Goal: Communication & Community: Answer question/provide support

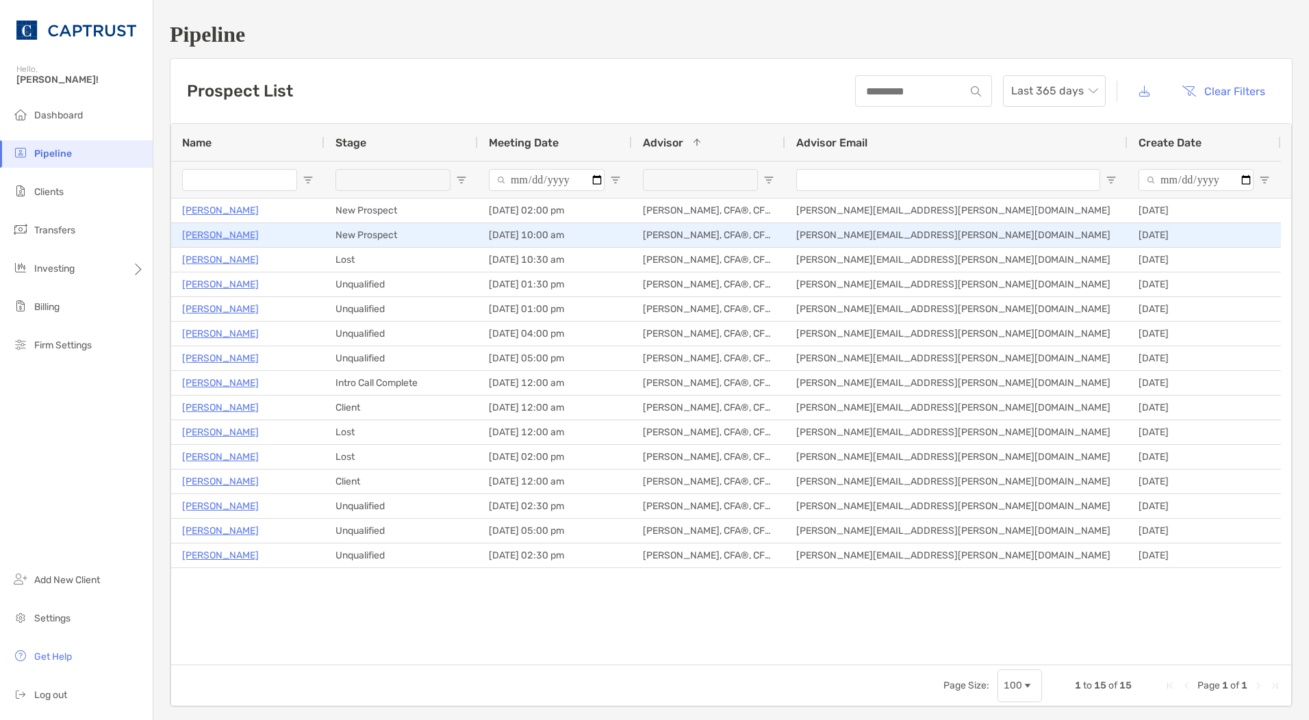
click at [235, 233] on p "[PERSON_NAME]" at bounding box center [220, 235] width 77 height 17
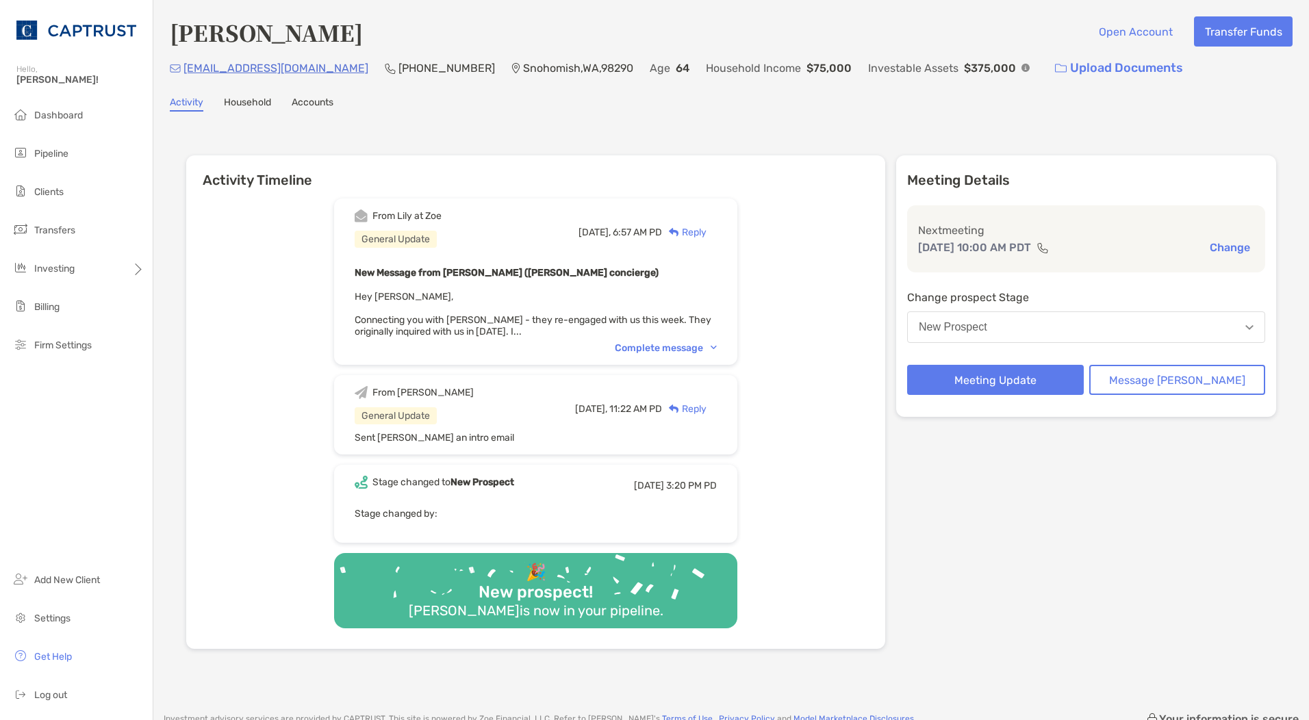
click at [689, 346] on div "Complete message" at bounding box center [666, 348] width 102 height 12
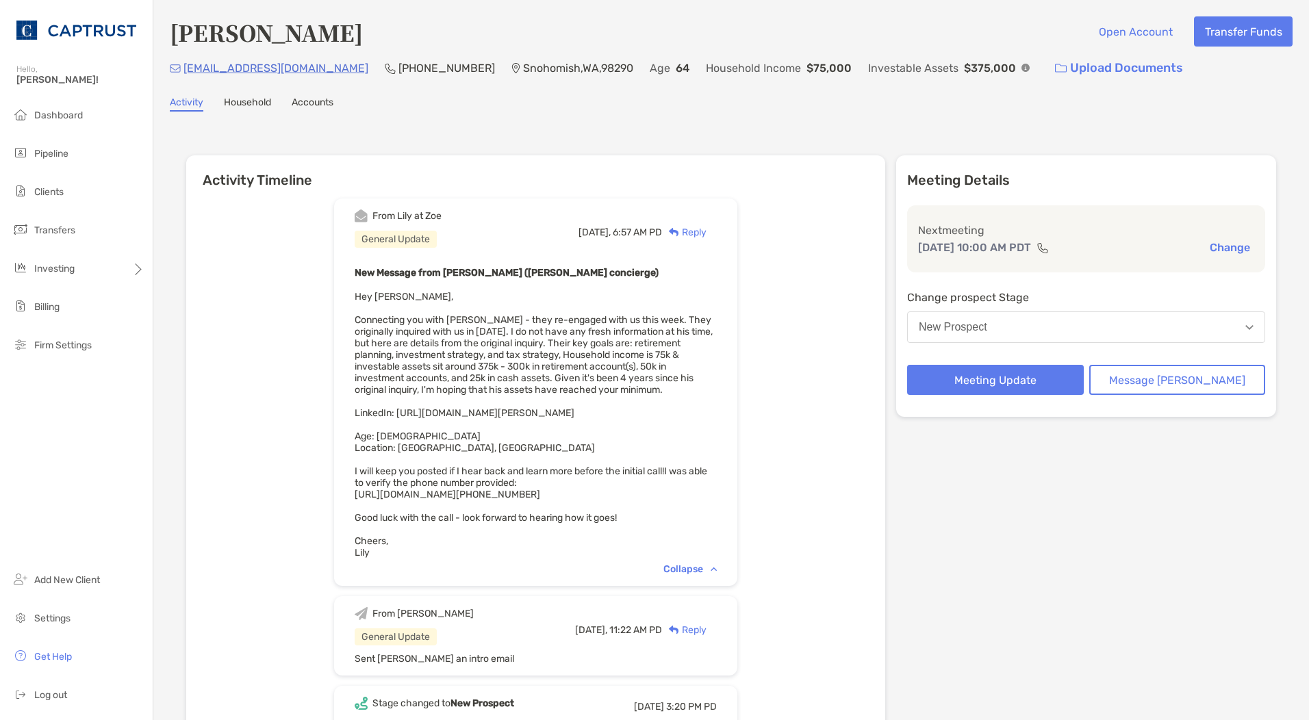
drag, startPoint x: 673, startPoint y: 409, endPoint x: 374, endPoint y: 416, distance: 299.2
click at [374, 416] on div "New Message from [PERSON_NAME] ([PERSON_NAME] concierge) Hey [PERSON_NAME], Con…" at bounding box center [536, 411] width 362 height 294
click at [665, 409] on div "New Message from [PERSON_NAME] ([PERSON_NAME] concierge) Hey [PERSON_NAME], Con…" at bounding box center [536, 411] width 362 height 294
drag, startPoint x: 661, startPoint y: 411, endPoint x: 417, endPoint y: 412, distance: 243.7
click at [417, 412] on div "New Message from [PERSON_NAME] ([PERSON_NAME] concierge) Hey [PERSON_NAME], Con…" at bounding box center [536, 411] width 362 height 294
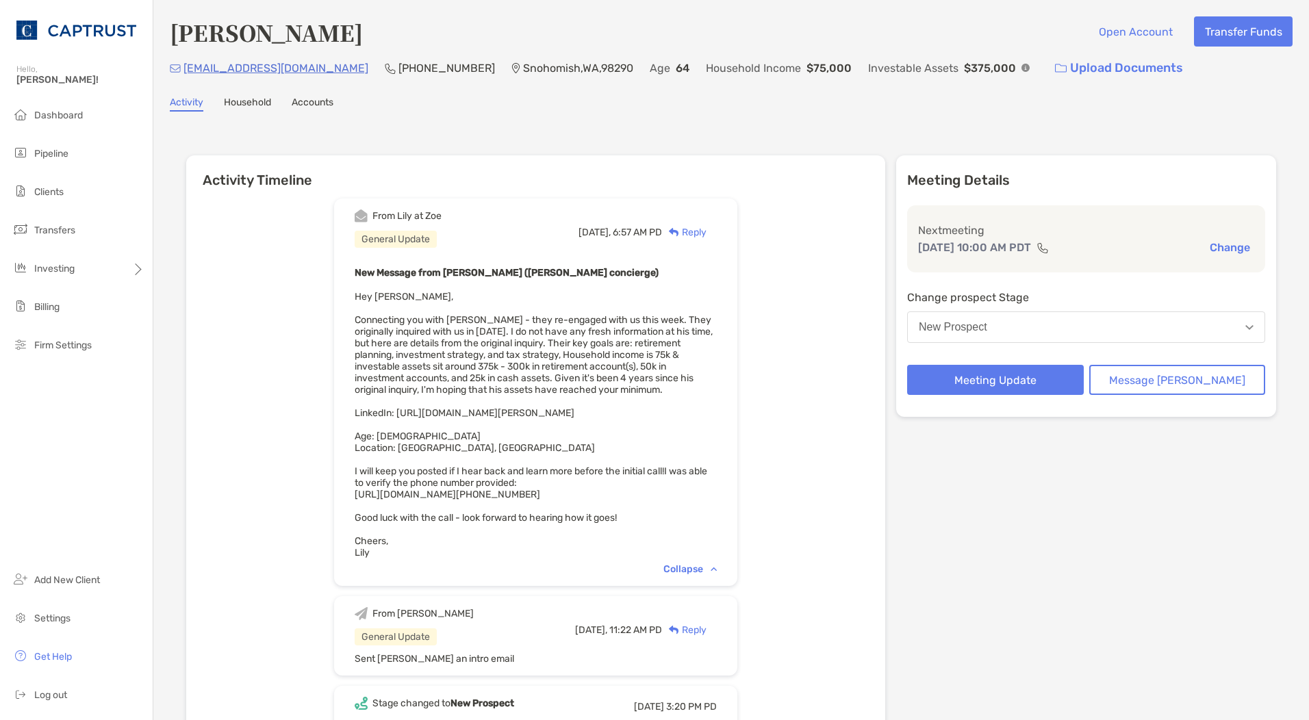
copy span "[URL][DOMAIN_NAME][PERSON_NAME]"
click at [827, 293] on div "From [PERSON_NAME] at [PERSON_NAME] General Update [DATE], 6:57 AM PD Reply New…" at bounding box center [535, 529] width 699 height 682
drag, startPoint x: 404, startPoint y: 67, endPoint x: 326, endPoint y: 61, distance: 77.6
click at [398, 61] on p "[PHONE_NUMBER]" at bounding box center [446, 68] width 97 height 17
copy p "[PHONE_NUMBER]"
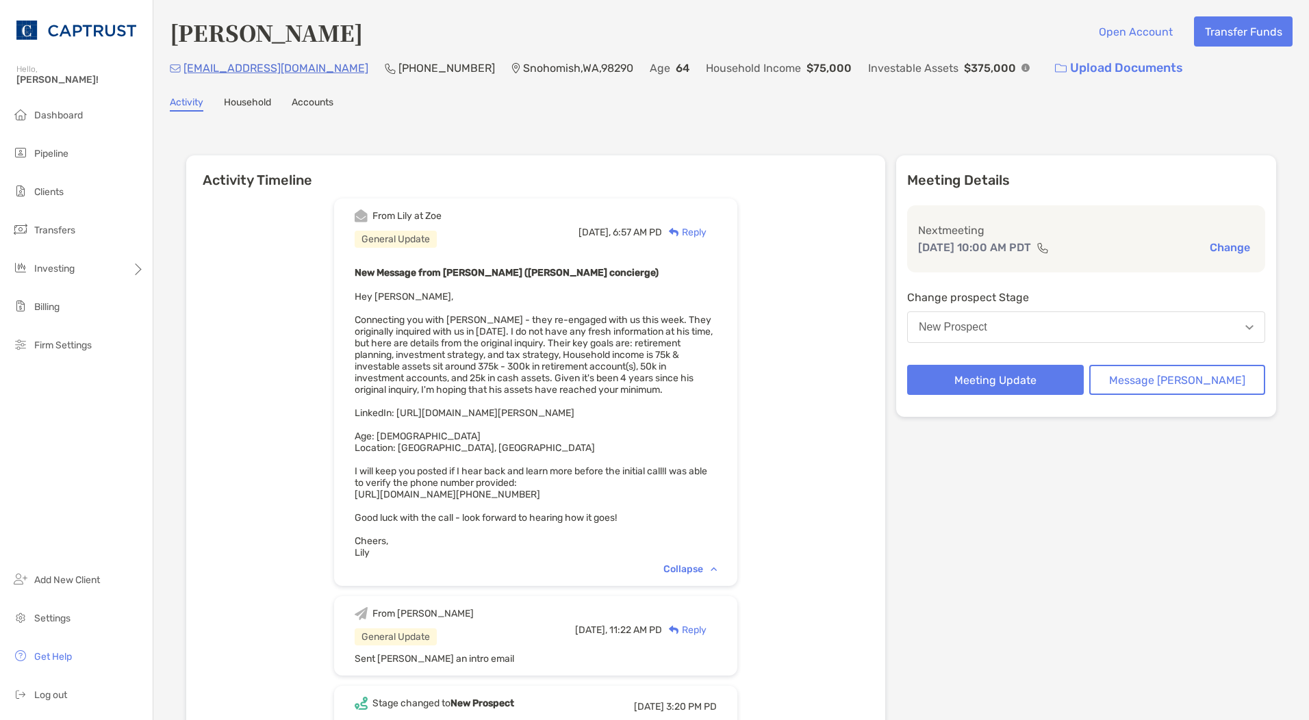
click at [813, 335] on div "From [PERSON_NAME] at [PERSON_NAME] General Update [DATE], 6:57 AM PD Reply New…" at bounding box center [535, 529] width 699 height 682
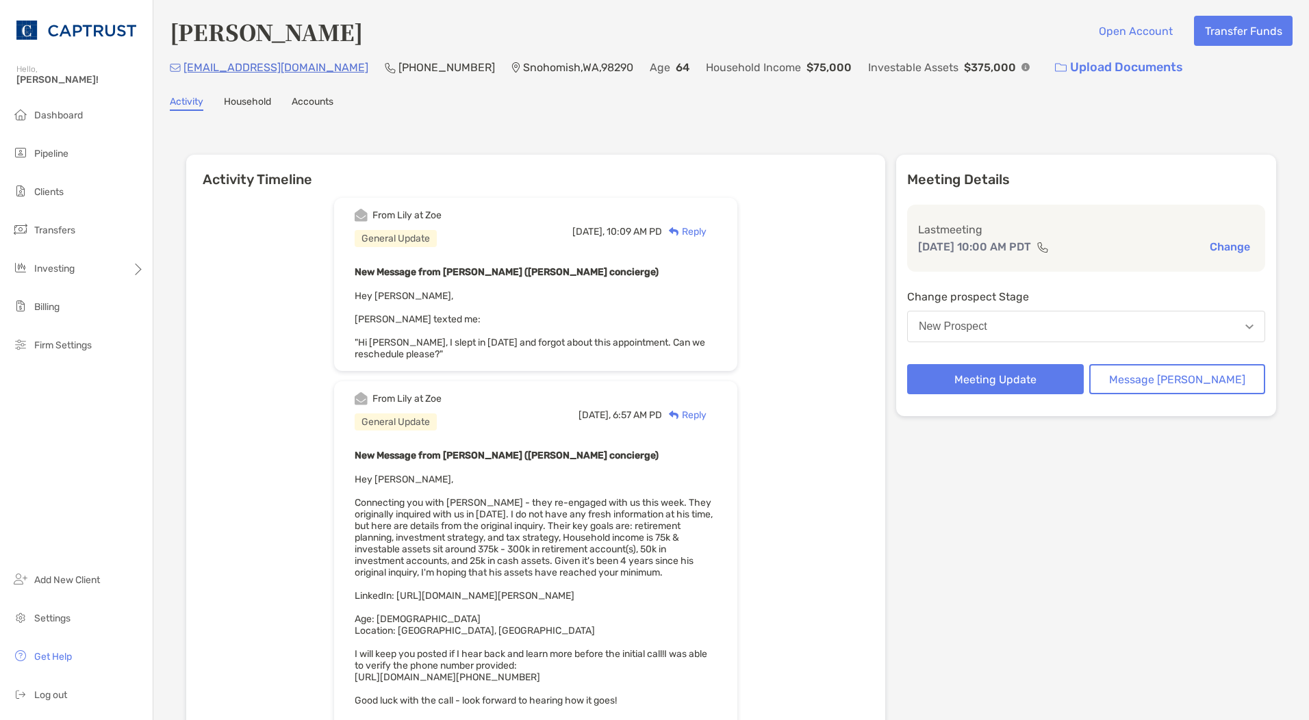
click at [706, 235] on div "Reply" at bounding box center [684, 231] width 44 height 14
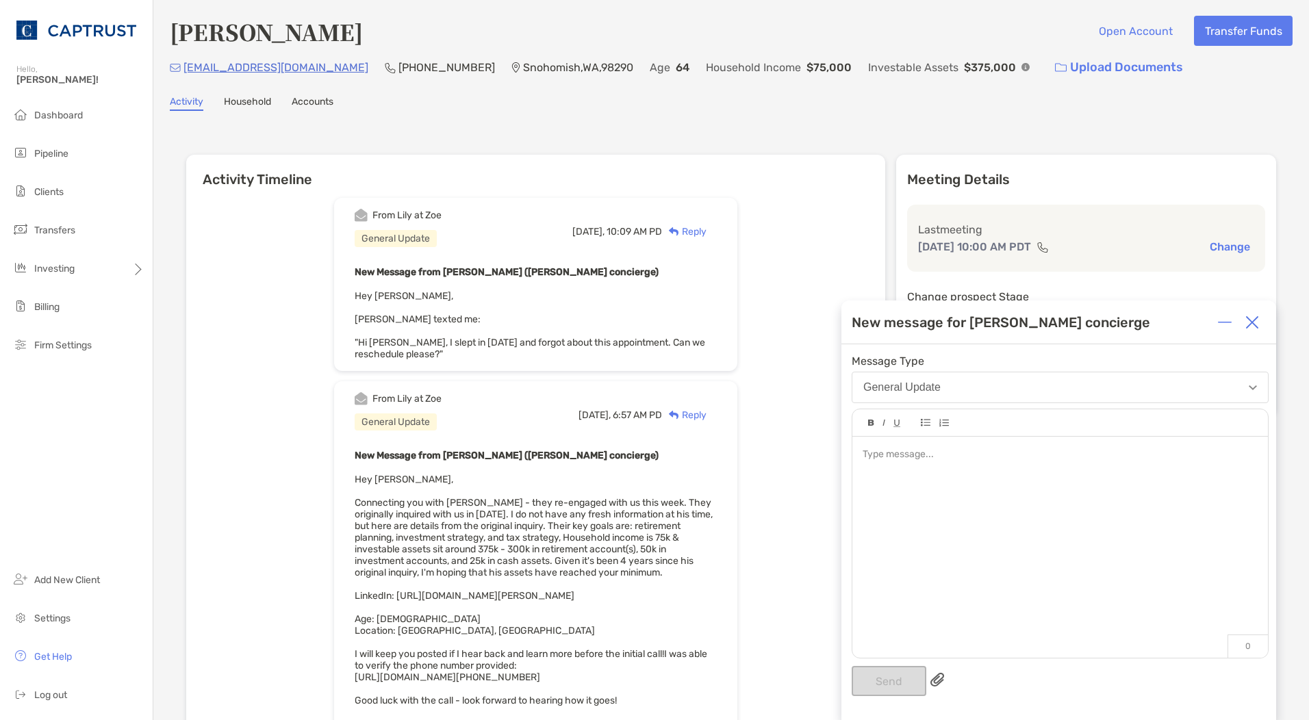
click at [926, 503] on div at bounding box center [1059, 540] width 415 height 207
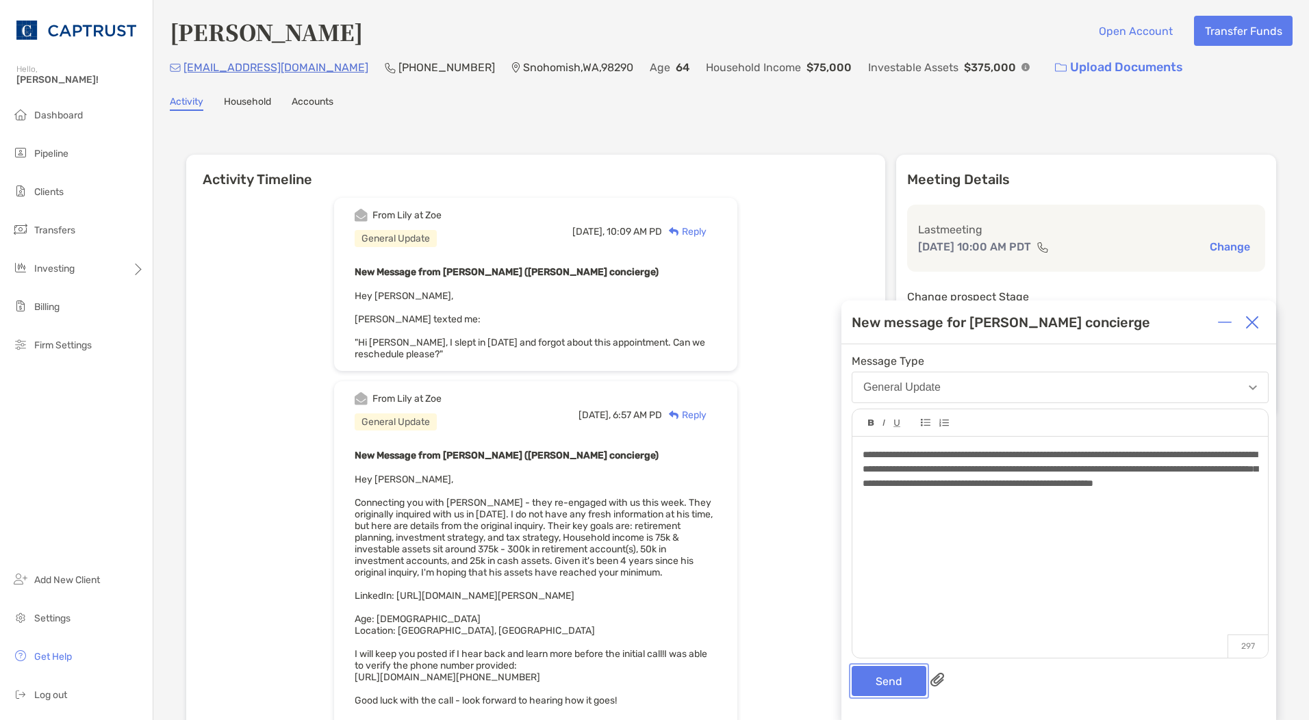
click at [909, 673] on button "Send" at bounding box center [888, 681] width 75 height 30
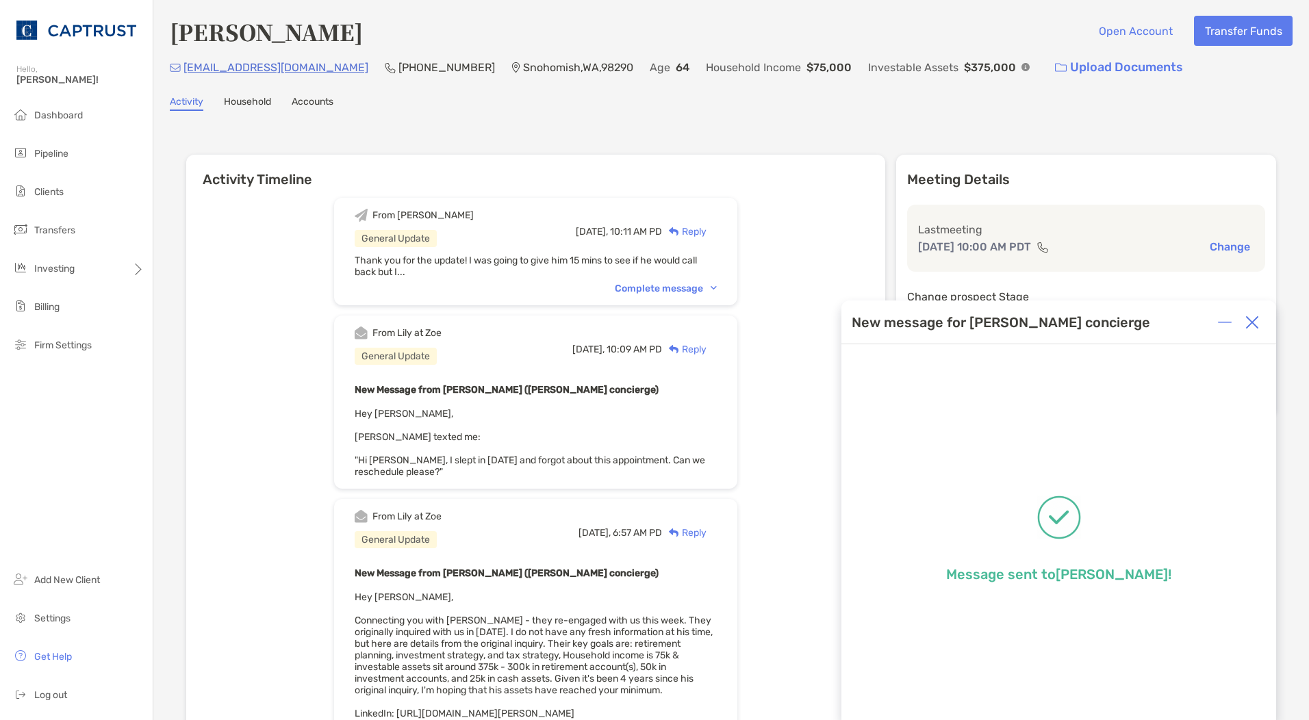
click at [689, 290] on div "Complete message" at bounding box center [666, 289] width 102 height 12
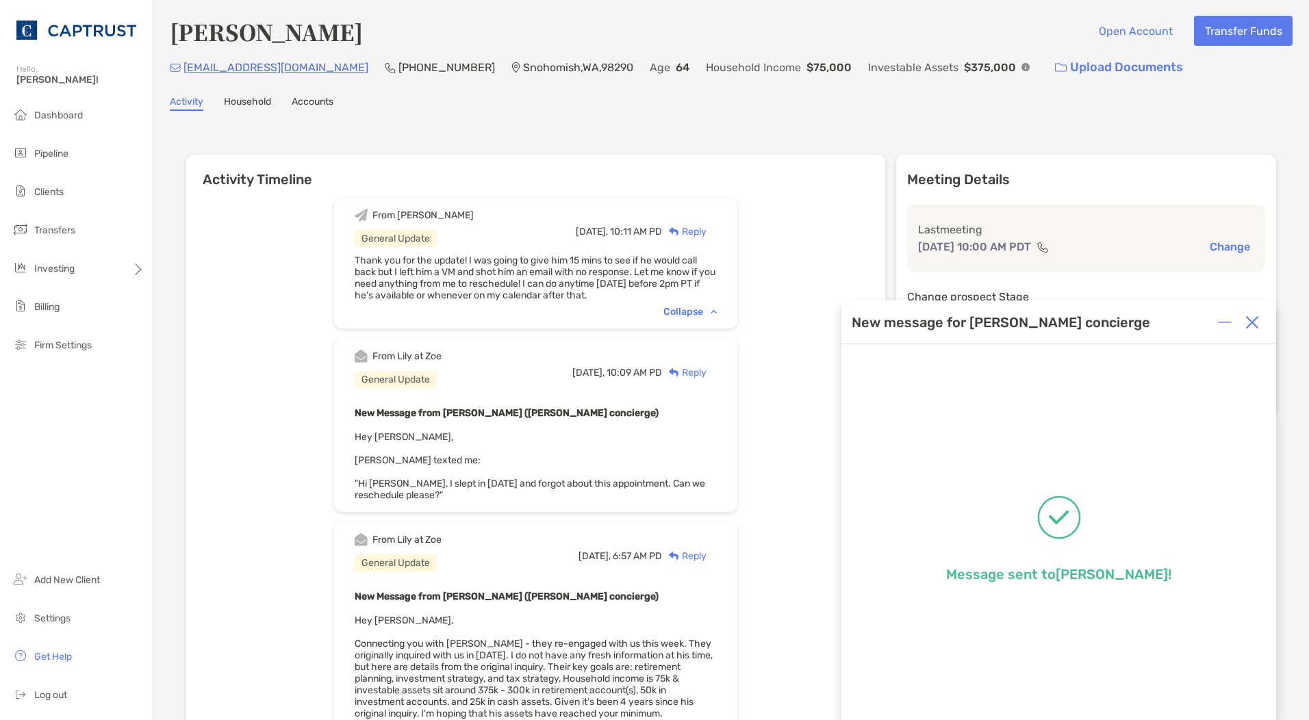
click at [1258, 325] on img at bounding box center [1252, 323] width 14 height 14
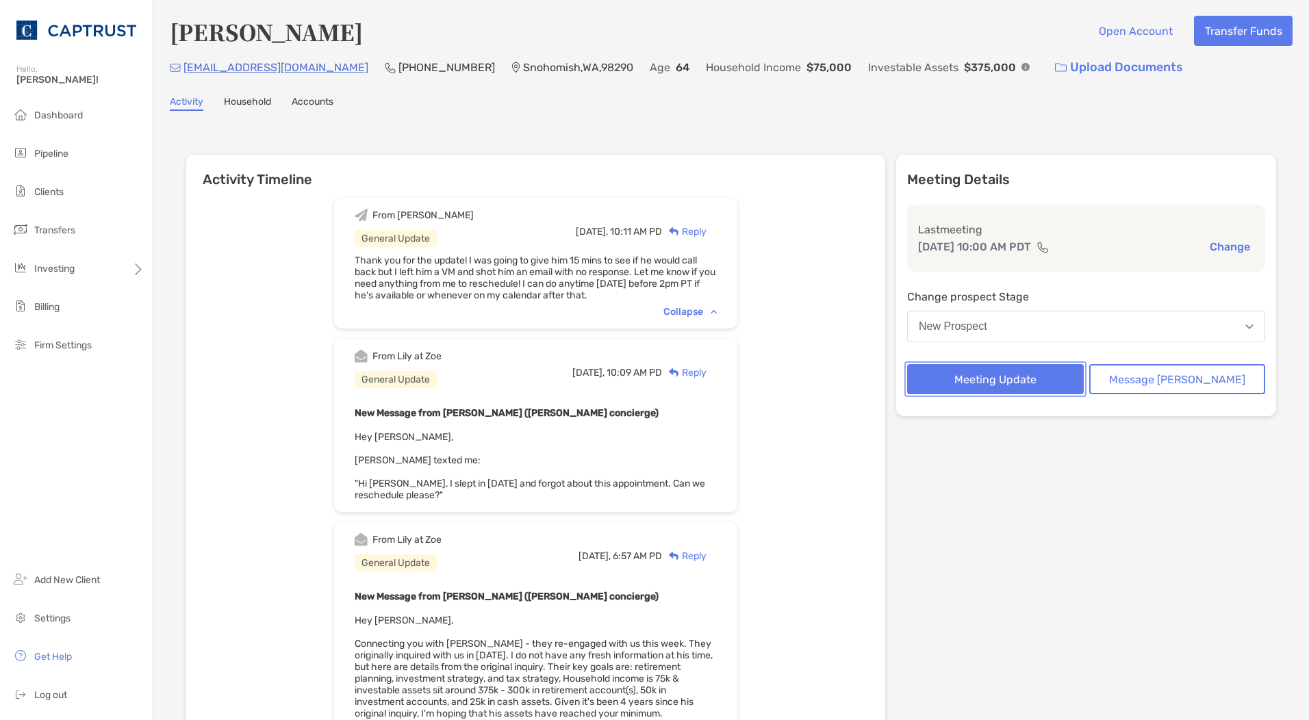
click at [1059, 378] on button "Meeting Update" at bounding box center [995, 379] width 177 height 30
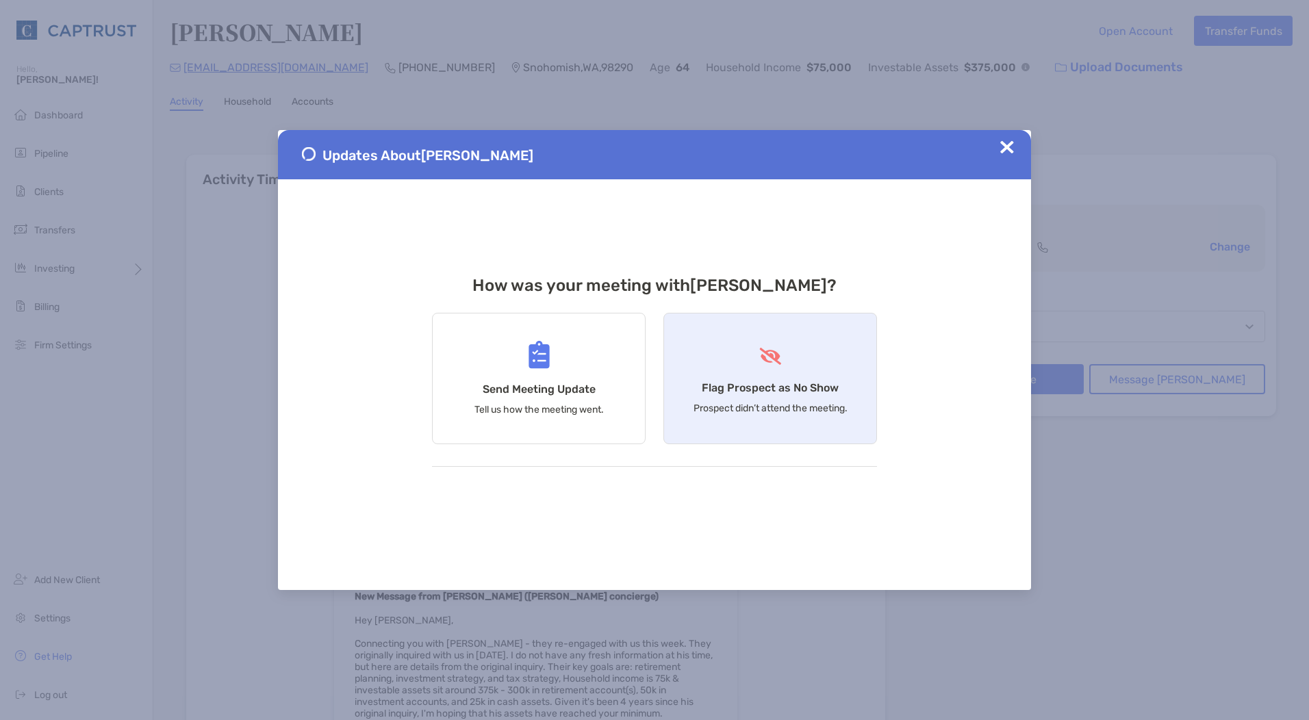
click at [827, 355] on div "Flag Prospect as No Show Prospect didn’t attend the meeting." at bounding box center [770, 378] width 214 height 131
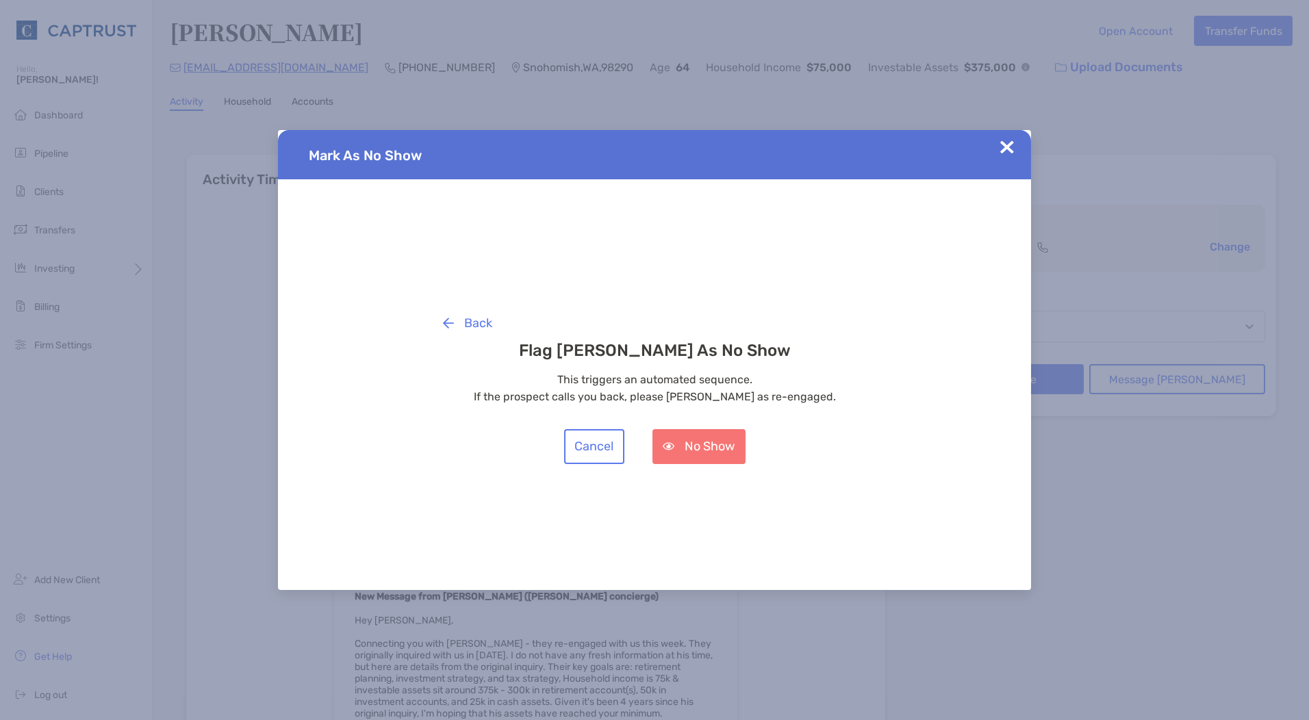
click at [1009, 153] on img at bounding box center [1007, 147] width 14 height 14
